Goal: Task Accomplishment & Management: Use online tool/utility

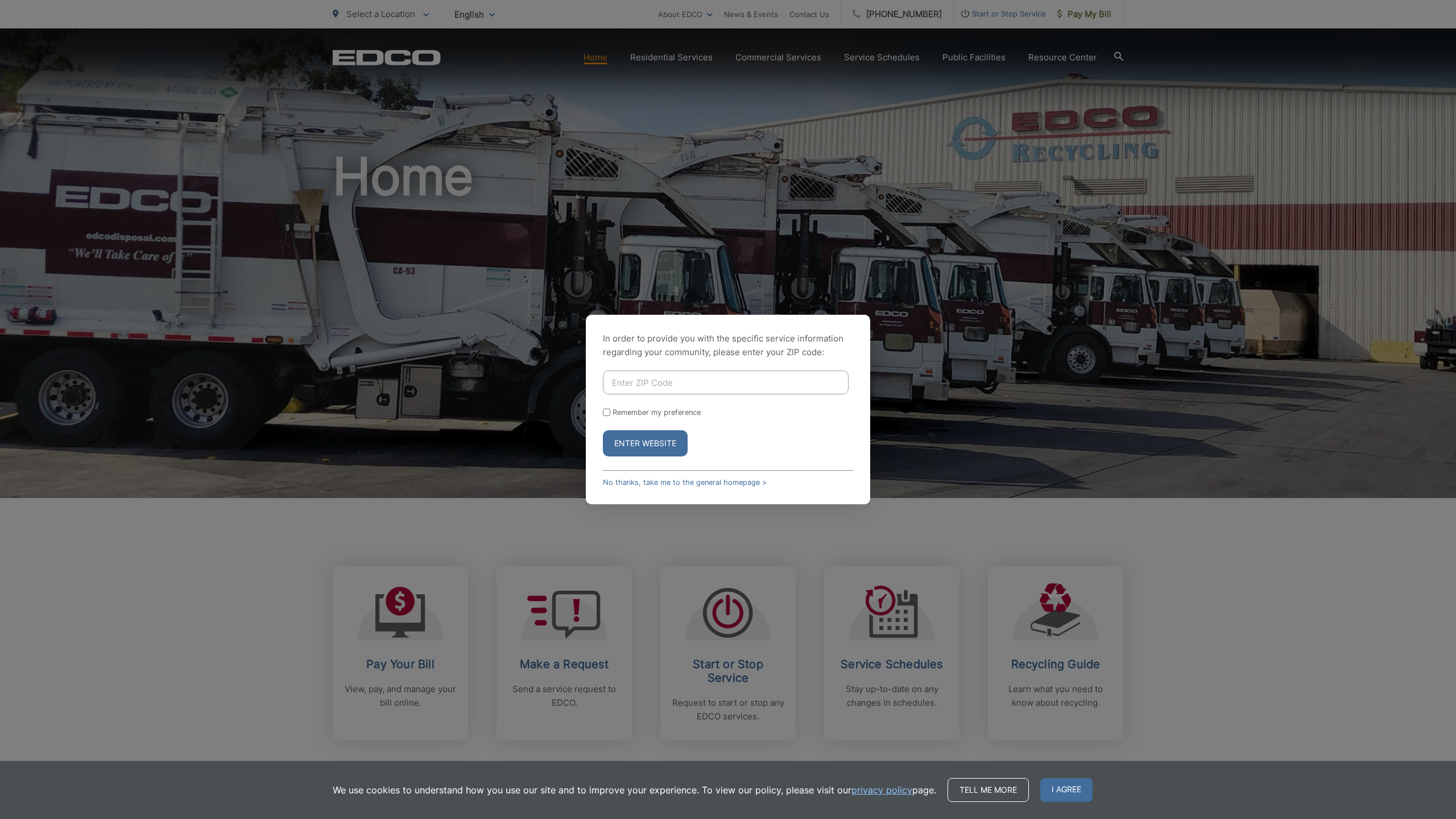
click at [417, 653] on div "In order to provide you with the specific service information regarding your co…" at bounding box center [728, 410] width 1456 height 819
click at [409, 664] on div "In order to provide you with the specific service information regarding your co…" at bounding box center [728, 410] width 1456 height 819
click at [628, 484] on link "No thanks, take me to the general homepage >" at bounding box center [685, 482] width 164 height 9
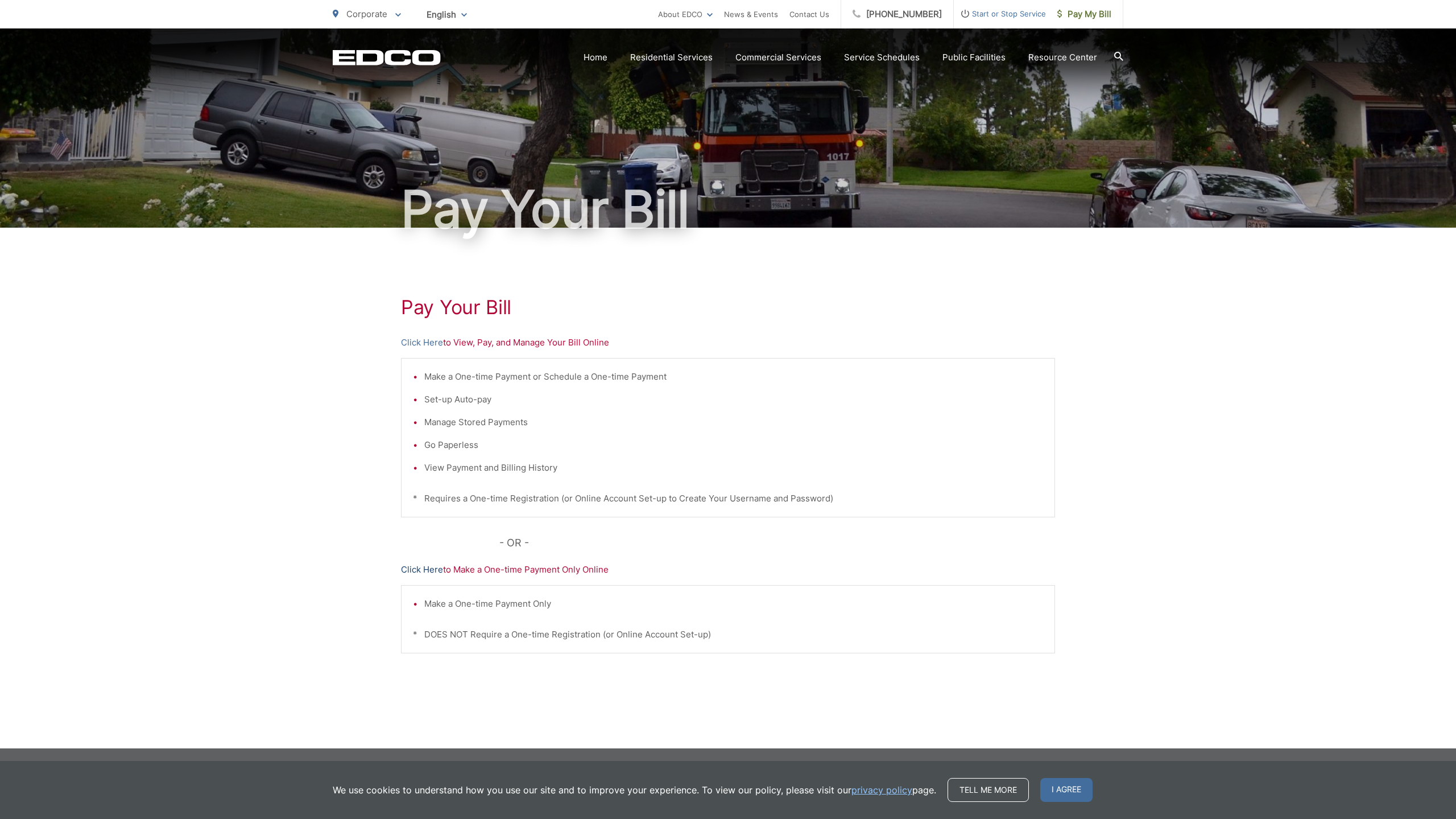
click at [412, 573] on link "Click Here" at bounding box center [421, 570] width 42 height 14
click at [414, 342] on link "Click Here" at bounding box center [421, 343] width 42 height 14
